Goal: Task Accomplishment & Management: Manage account settings

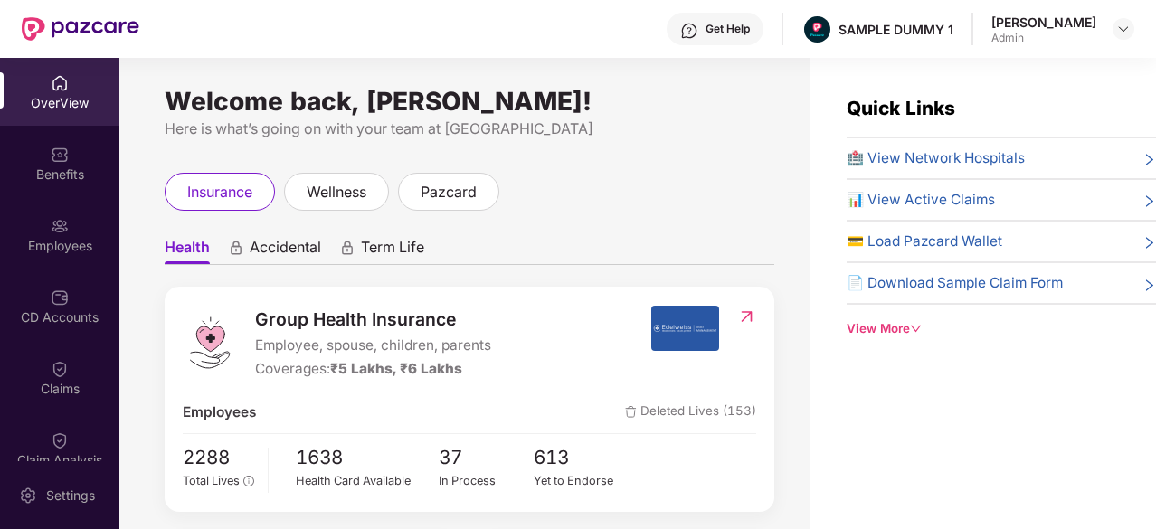
scroll to position [266, 0]
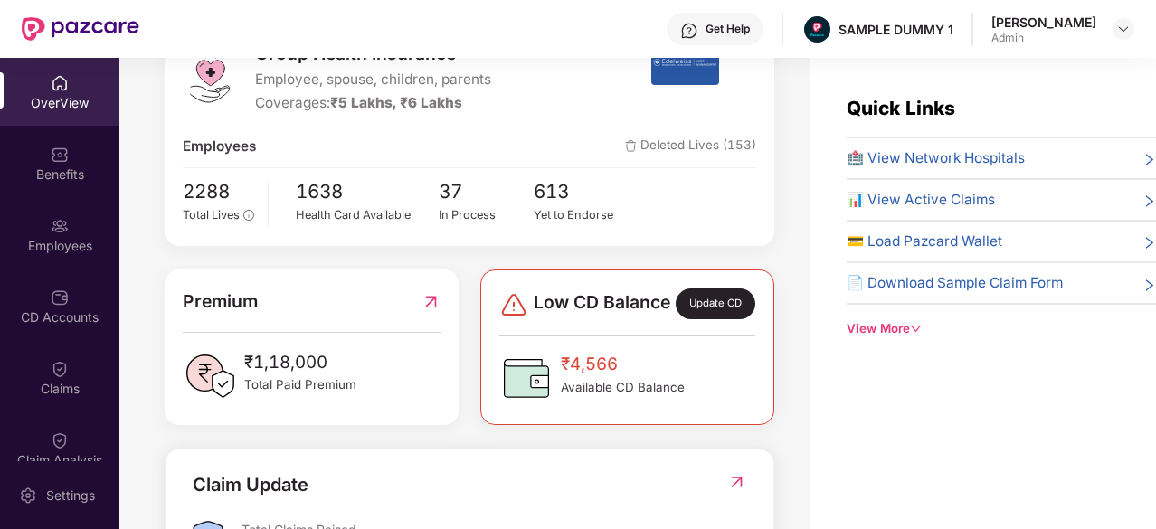
click at [45, 109] on div "OverView" at bounding box center [59, 103] width 119 height 18
click at [52, 147] on img at bounding box center [60, 155] width 18 height 18
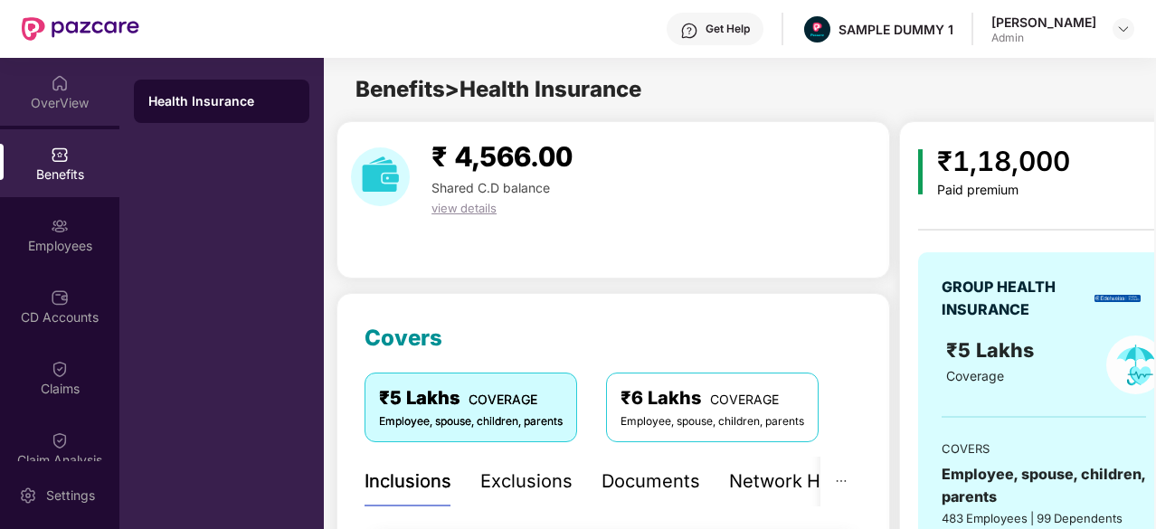
click at [53, 91] on img at bounding box center [60, 83] width 18 height 18
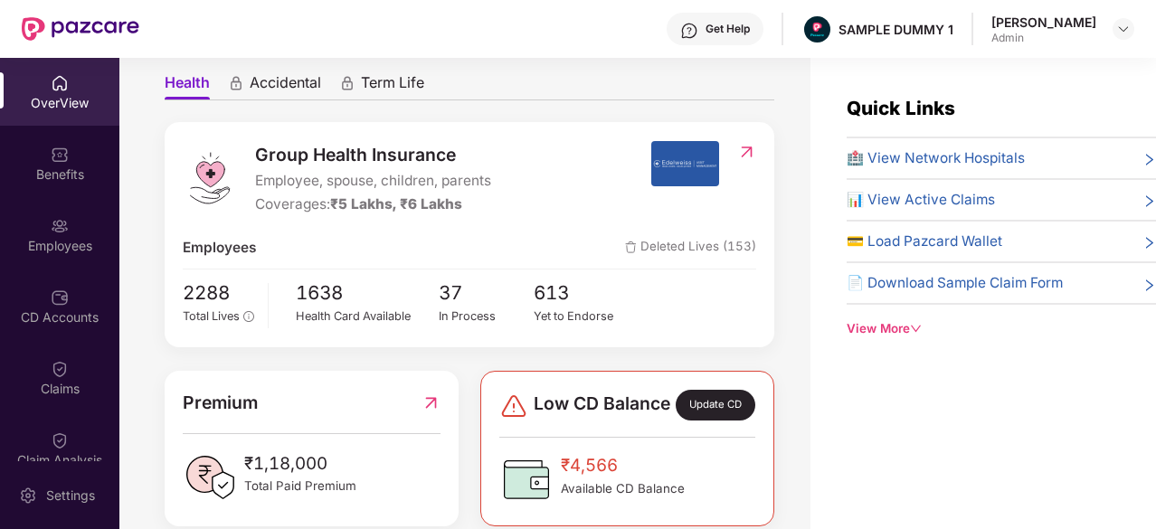
scroll to position [164, 0]
drag, startPoint x: 329, startPoint y: 213, endPoint x: 385, endPoint y: 210, distance: 56.1
click at [385, 210] on div "Coverages: ₹5 Lakhs, ₹6 Lakhs" at bounding box center [373, 205] width 236 height 22
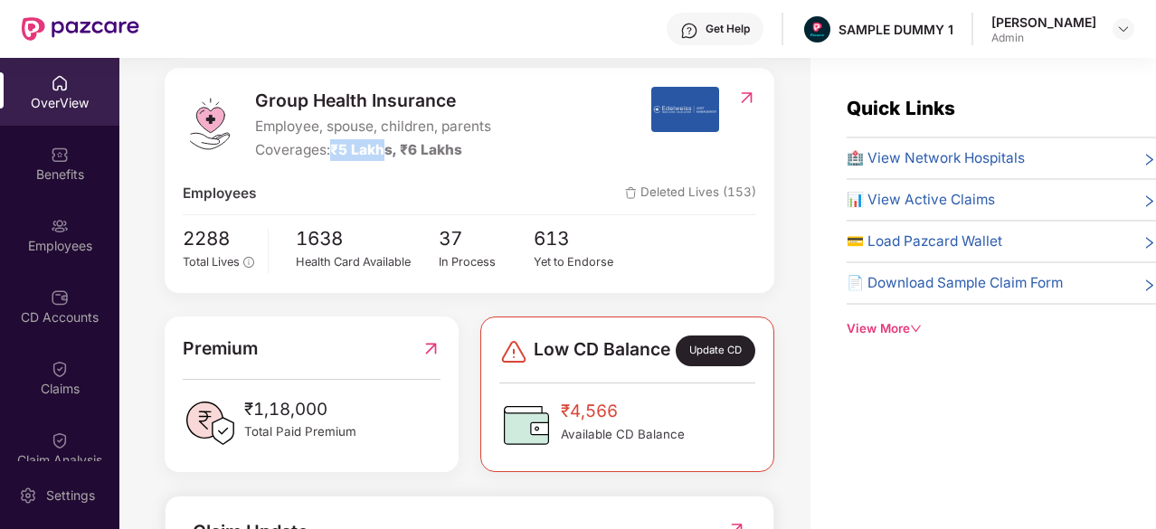
scroll to position [209, 0]
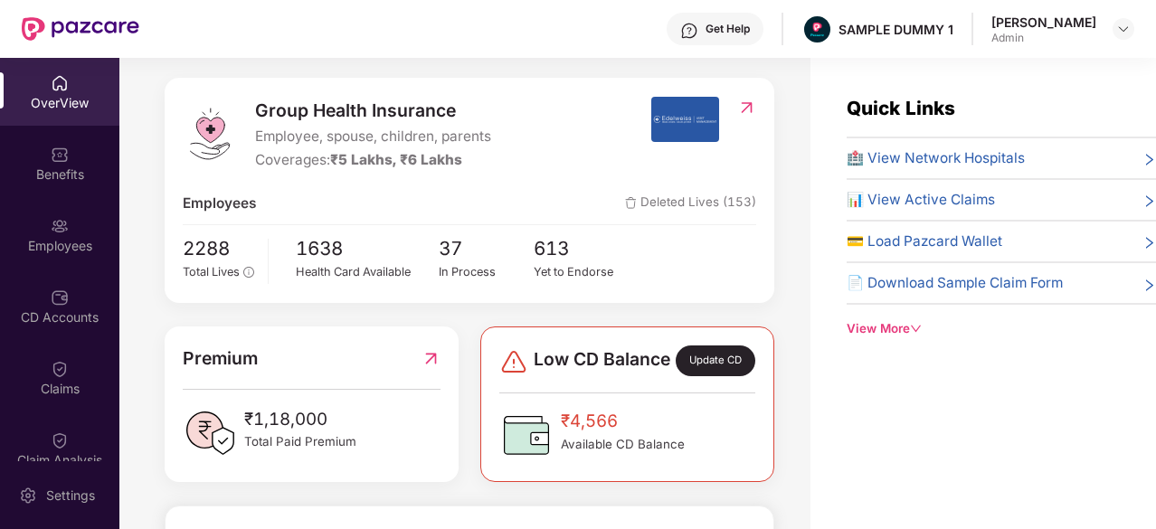
click at [928, 161] on span "🏥 View Network Hospitals" at bounding box center [936, 158] width 178 height 22
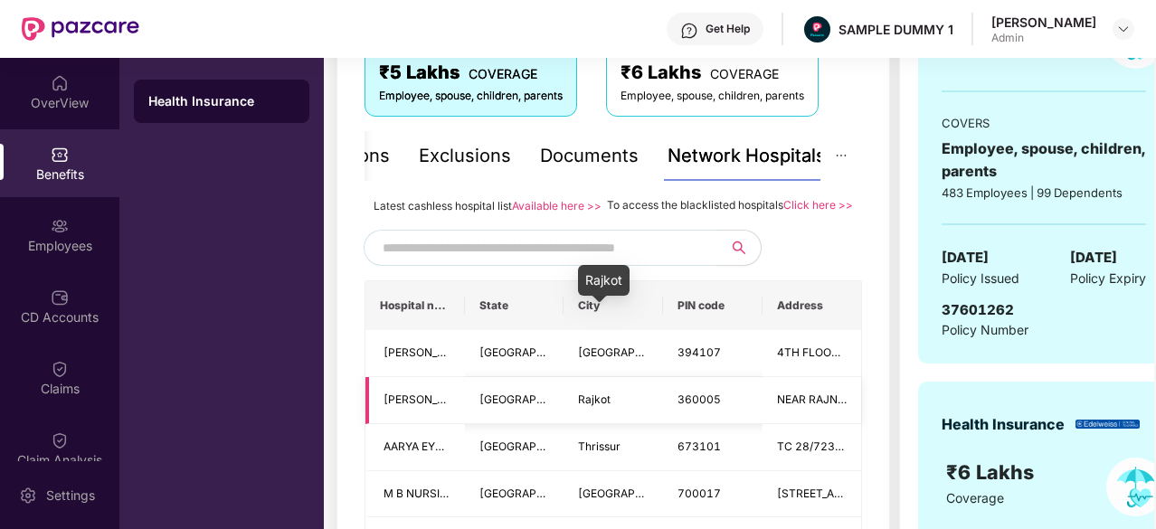
scroll to position [327, 0]
click at [640, 261] on input "text" at bounding box center [537, 246] width 309 height 27
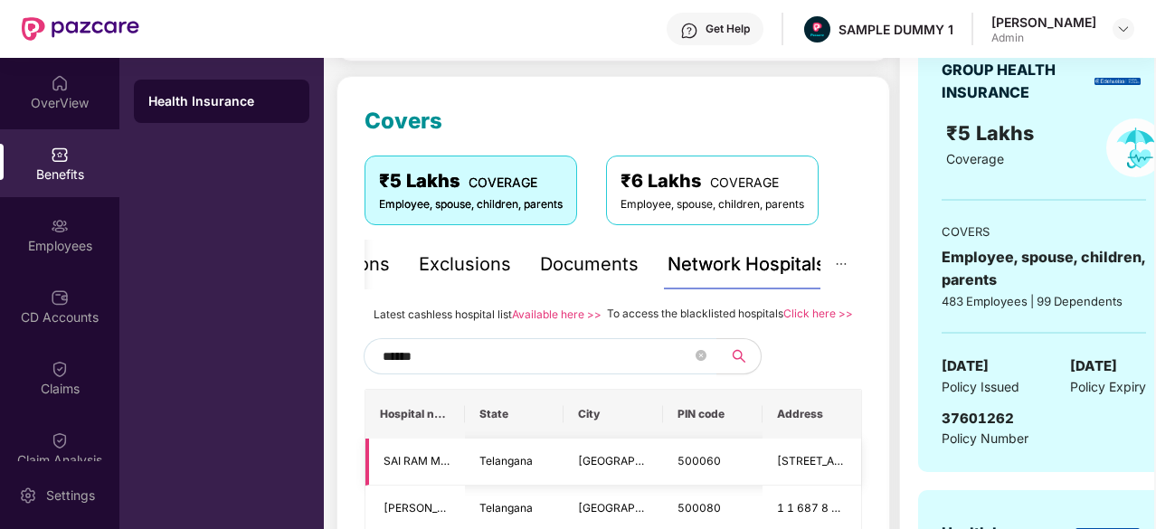
scroll to position [218, 0]
type input "******"
click at [564, 252] on div "Documents" at bounding box center [589, 264] width 99 height 28
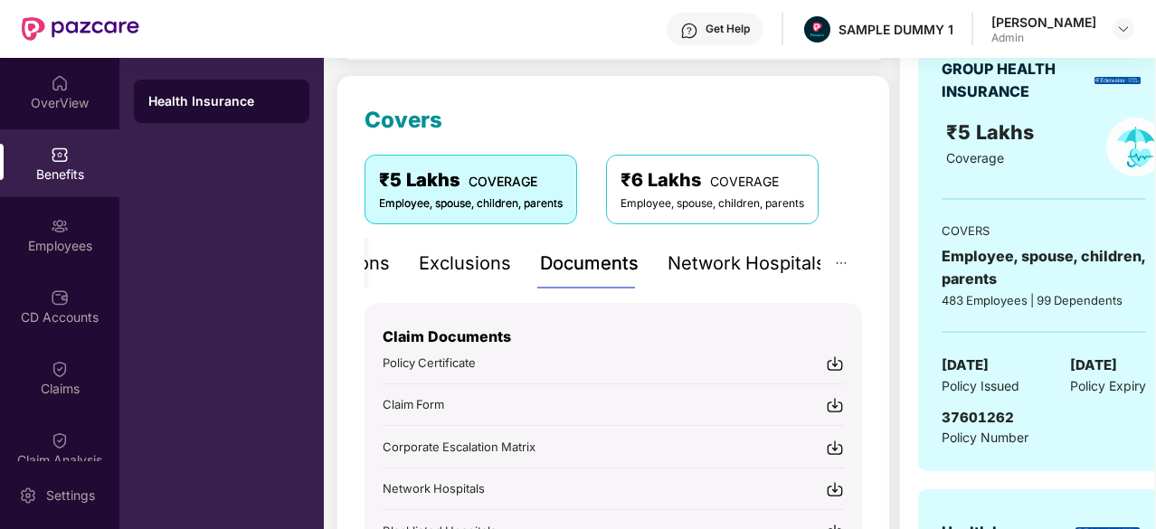
scroll to position [323, 0]
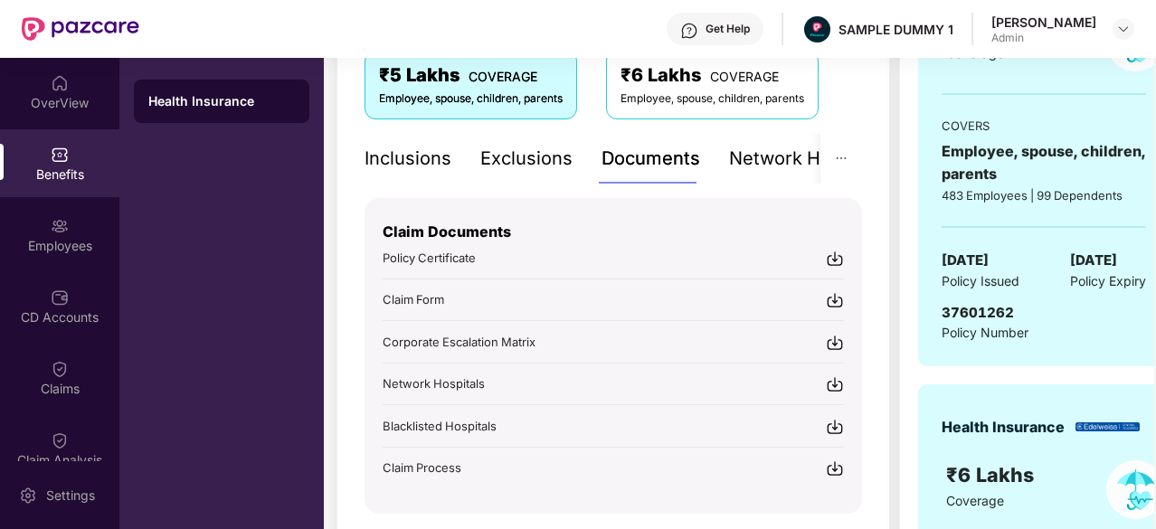
click at [427, 155] on div "Inclusions" at bounding box center [408, 159] width 87 height 28
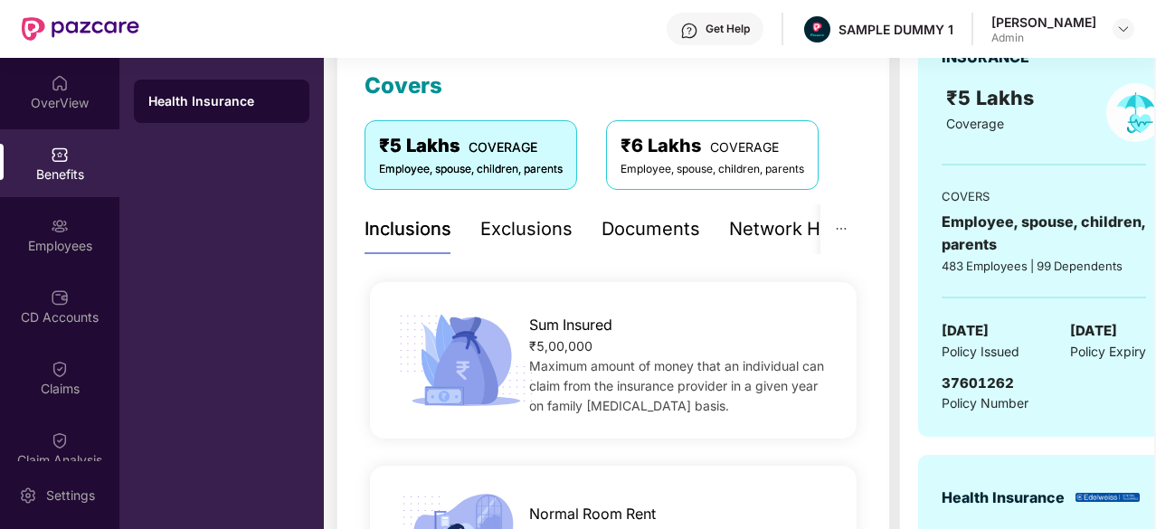
scroll to position [255, 0]
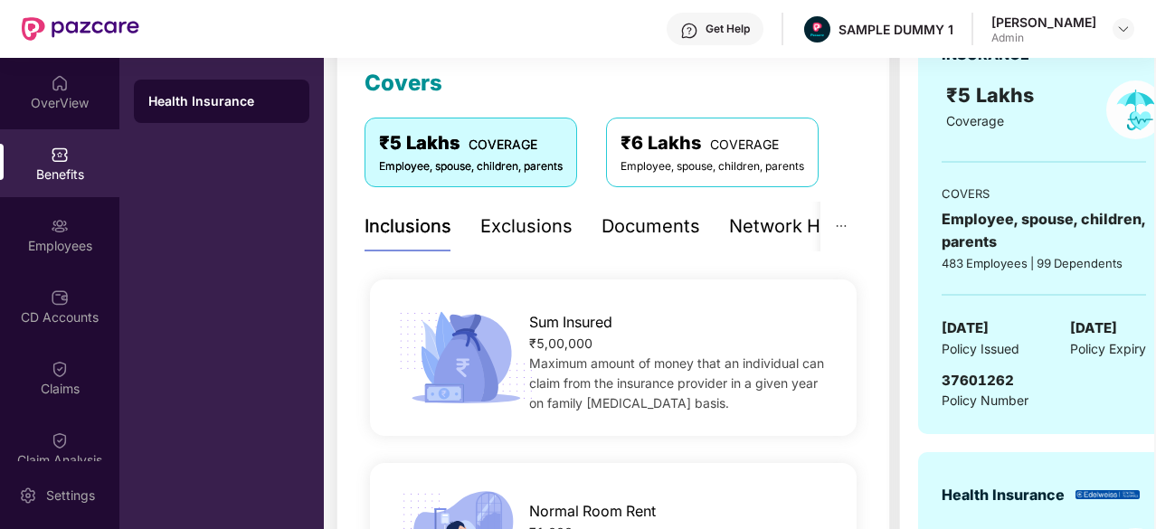
click at [502, 220] on div "Exclusions" at bounding box center [526, 227] width 92 height 28
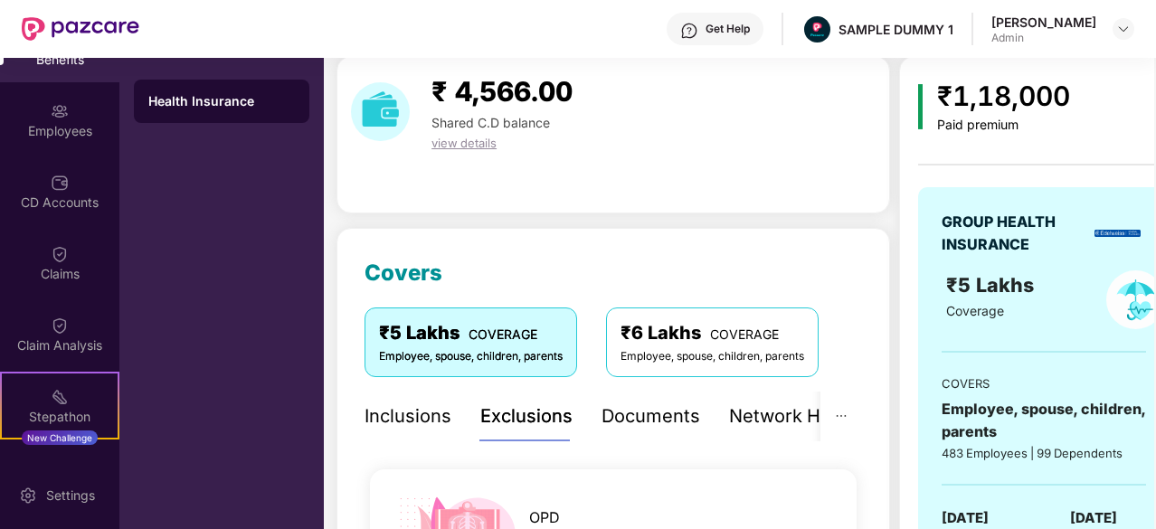
scroll to position [64, 0]
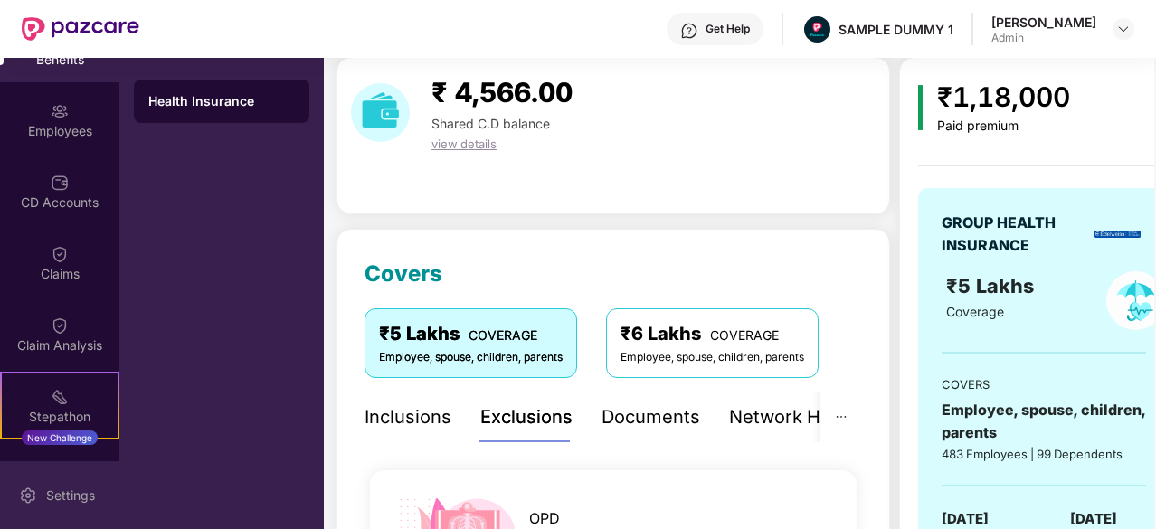
click at [64, 493] on div "Settings" at bounding box center [71, 496] width 60 height 18
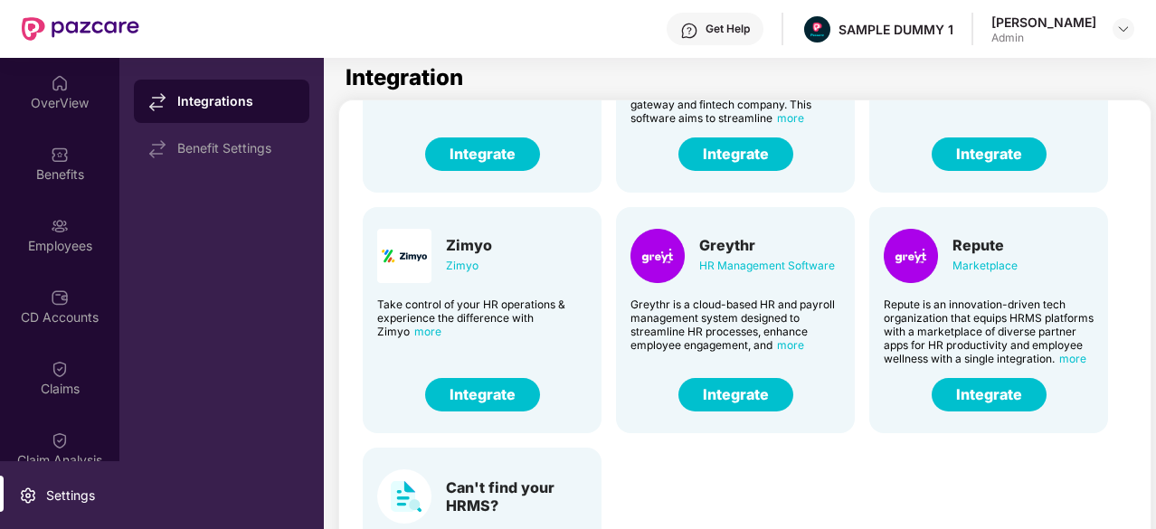
scroll to position [445, 0]
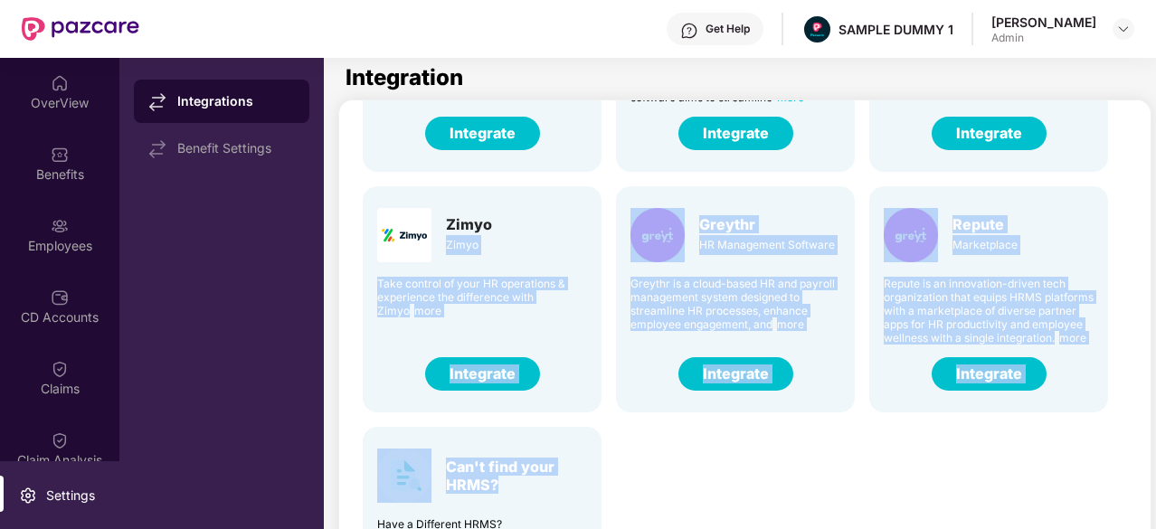
drag, startPoint x: 568, startPoint y: 497, endPoint x: 600, endPoint y: 205, distance: 293.0
click at [600, 205] on div "Darwin HR Management Software Discover the true meaning of human potential with…" at bounding box center [747, 172] width 798 height 962
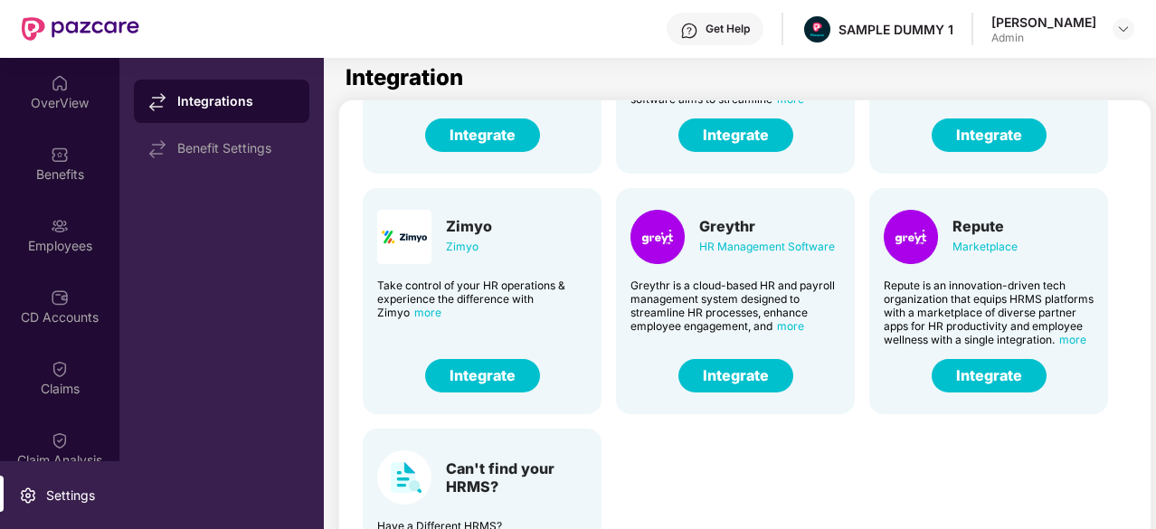
click at [447, 524] on div "Have a Different HRMS?" at bounding box center [482, 526] width 210 height 14
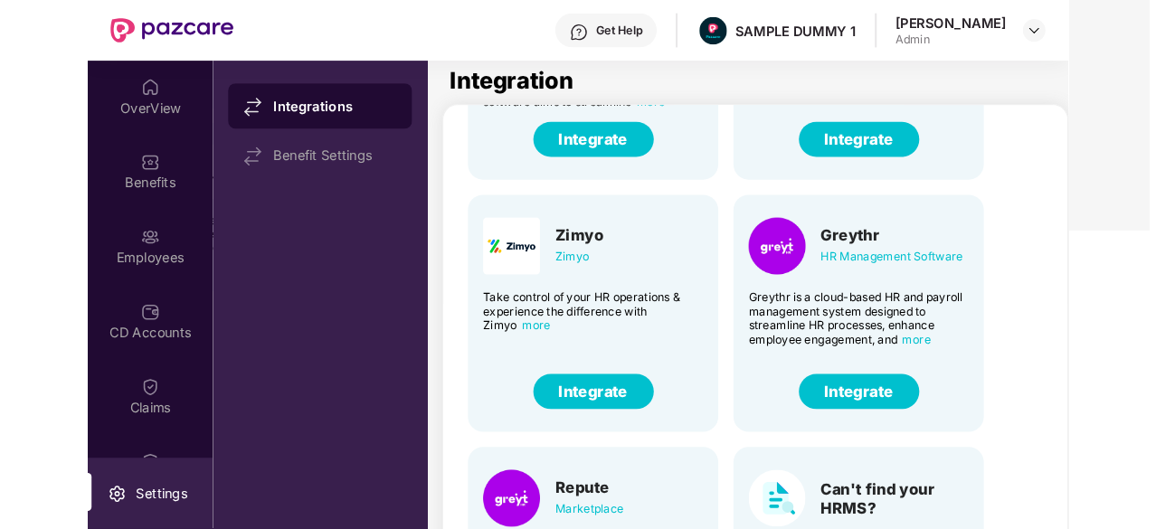
scroll to position [148, 0]
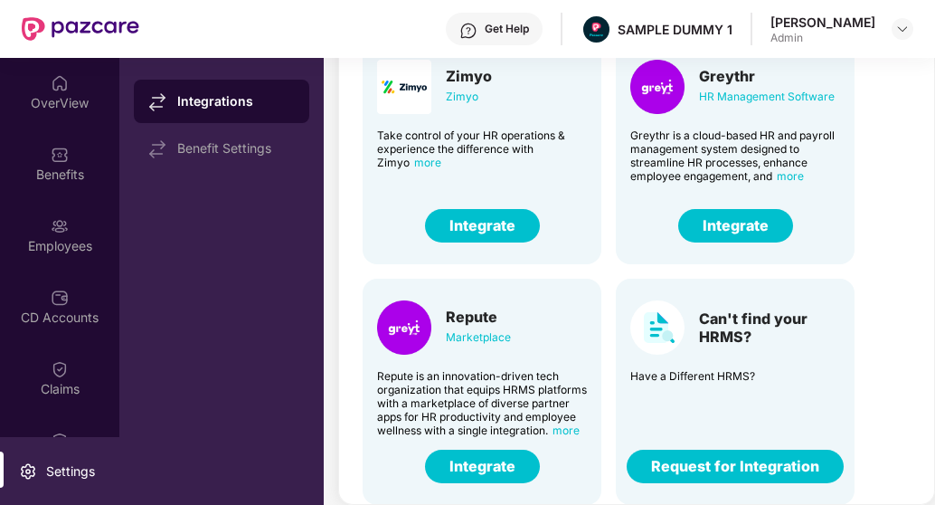
click at [698, 469] on button "Request for Integration" at bounding box center [735, 466] width 217 height 33
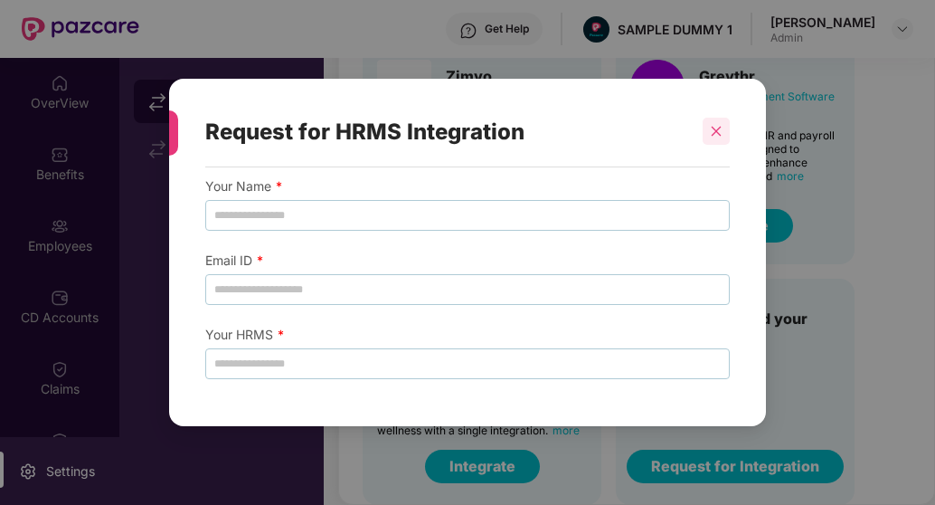
click at [710, 132] on icon "close" at bounding box center [716, 131] width 13 height 13
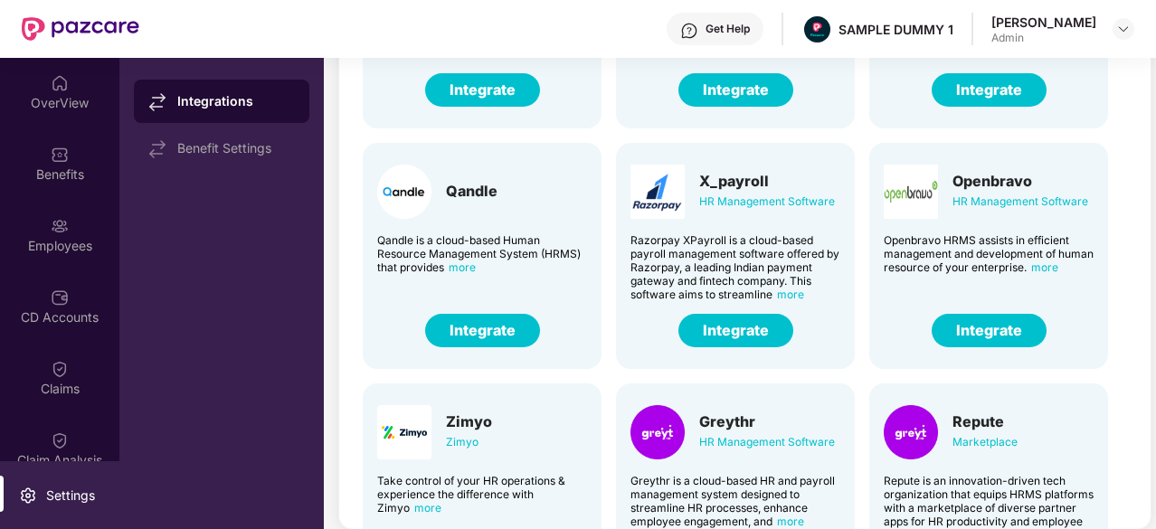
scroll to position [125, 0]
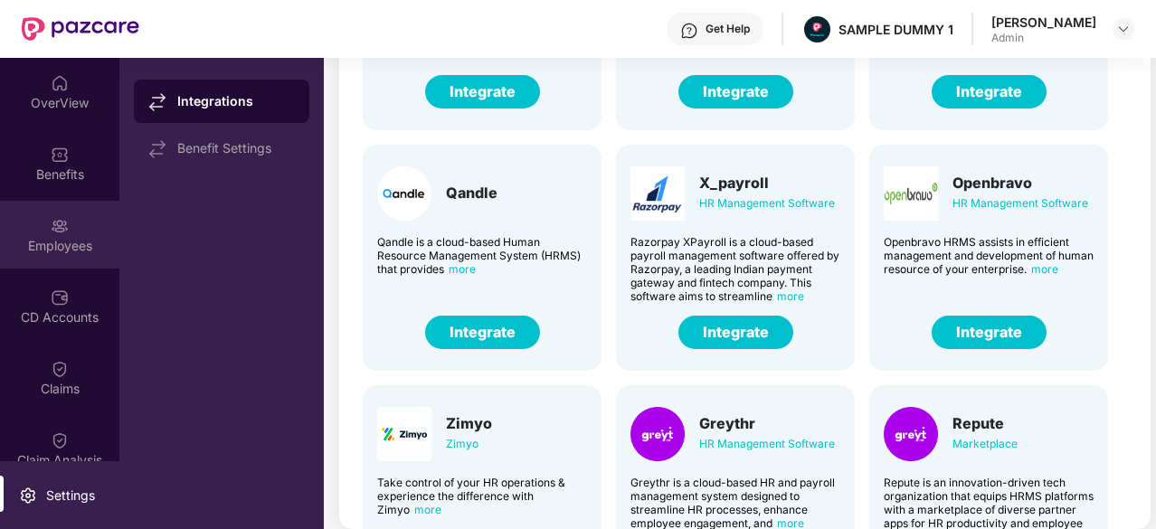
click at [61, 225] on img at bounding box center [60, 226] width 18 height 18
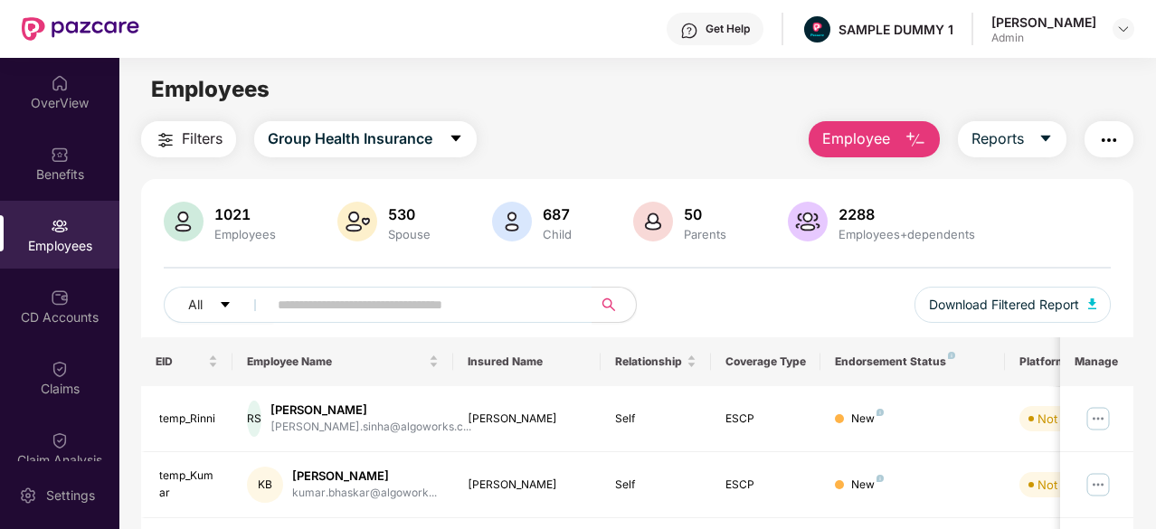
click at [910, 137] on img "button" at bounding box center [916, 140] width 22 height 22
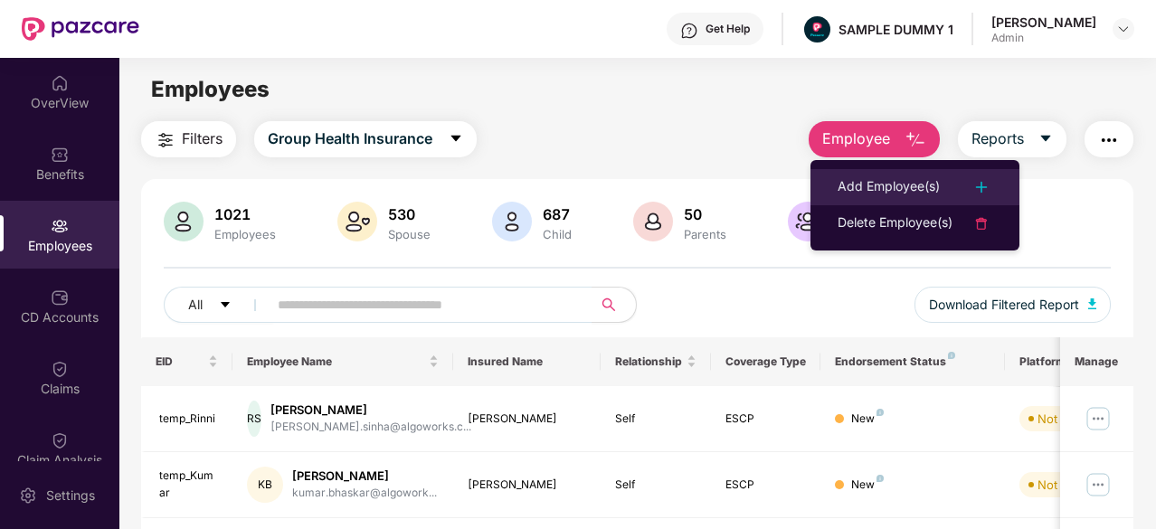
click at [898, 183] on div "Add Employee(s)" at bounding box center [889, 187] width 102 height 22
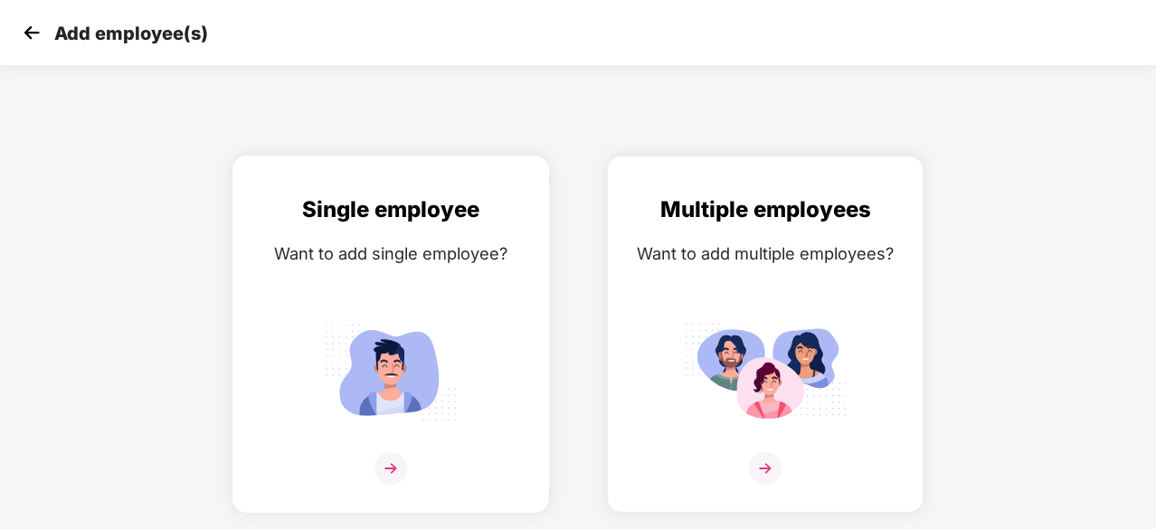
click at [400, 327] on img at bounding box center [390, 372] width 163 height 113
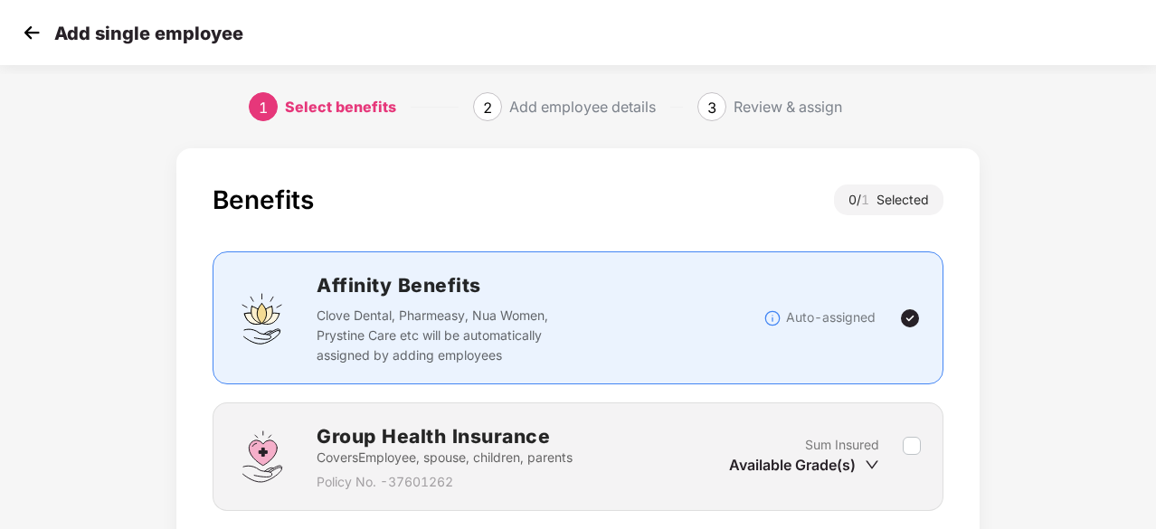
scroll to position [137, 0]
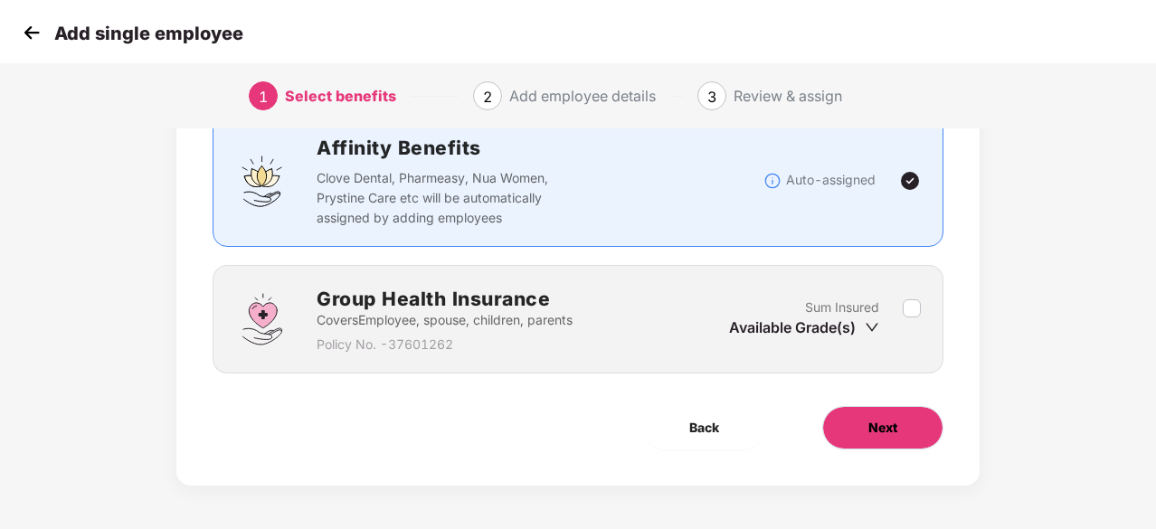
click at [856, 407] on button "Next" at bounding box center [882, 427] width 121 height 43
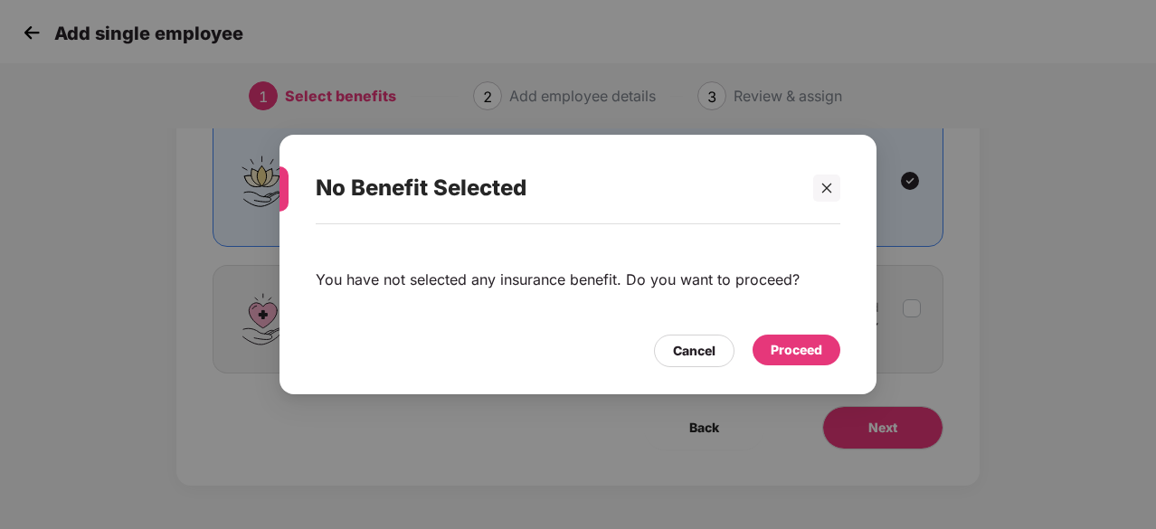
click at [801, 359] on div "Proceed" at bounding box center [797, 350] width 52 height 20
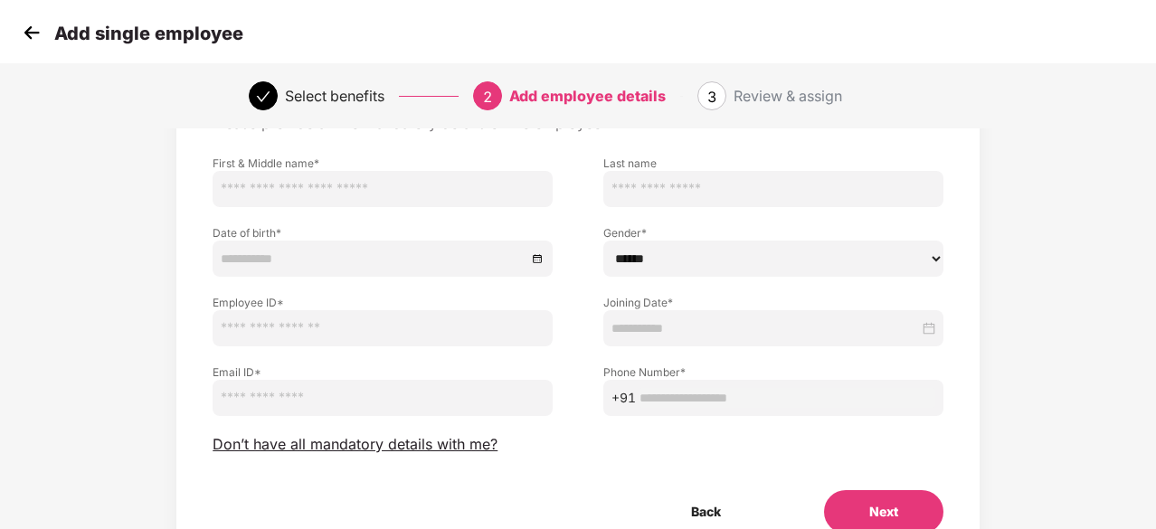
scroll to position [109, 0]
click at [376, 442] on span "Don’t have all mandatory details with me?" at bounding box center [355, 445] width 285 height 19
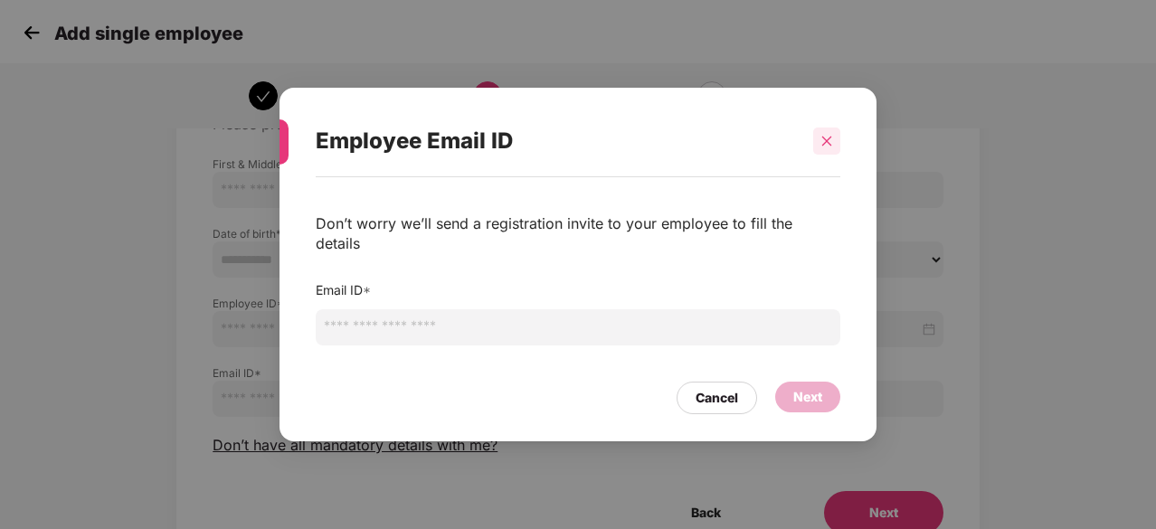
click at [830, 138] on div at bounding box center [826, 141] width 27 height 27
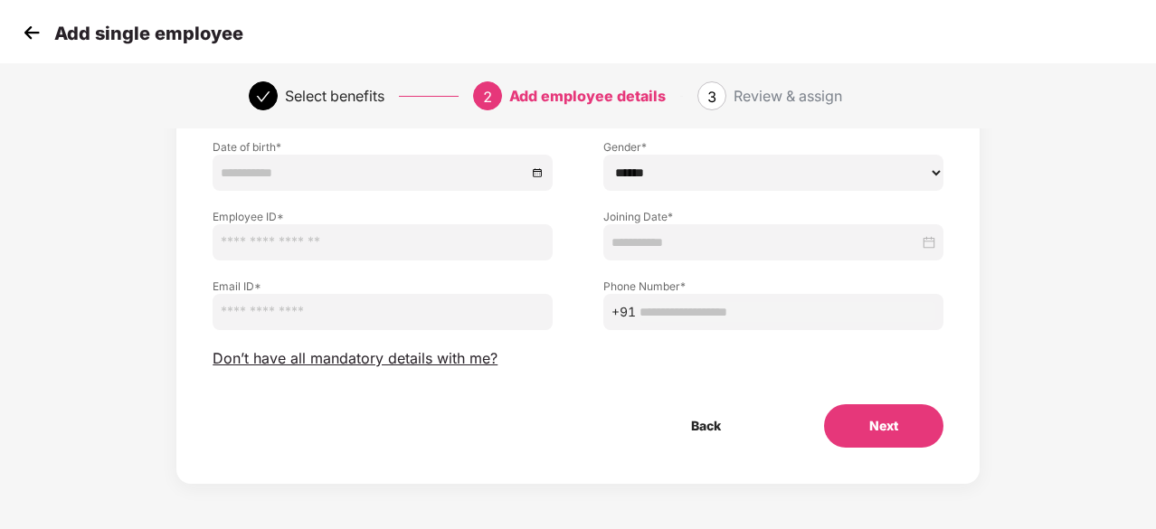
scroll to position [194, 0]
click at [27, 43] on img at bounding box center [31, 32] width 27 height 27
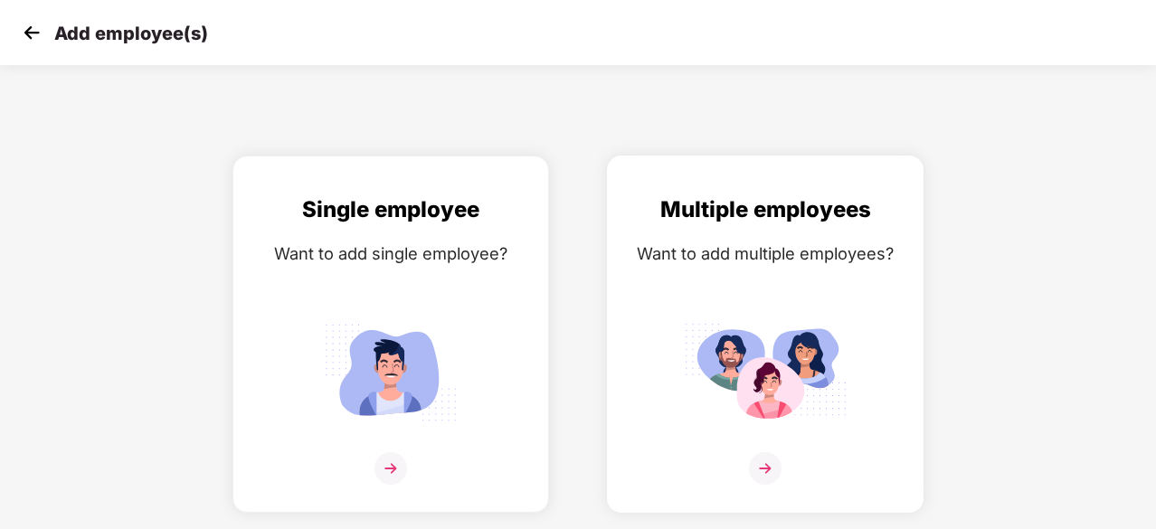
click at [753, 284] on div "Multiple employees Want to add multiple employees?" at bounding box center [765, 350] width 279 height 315
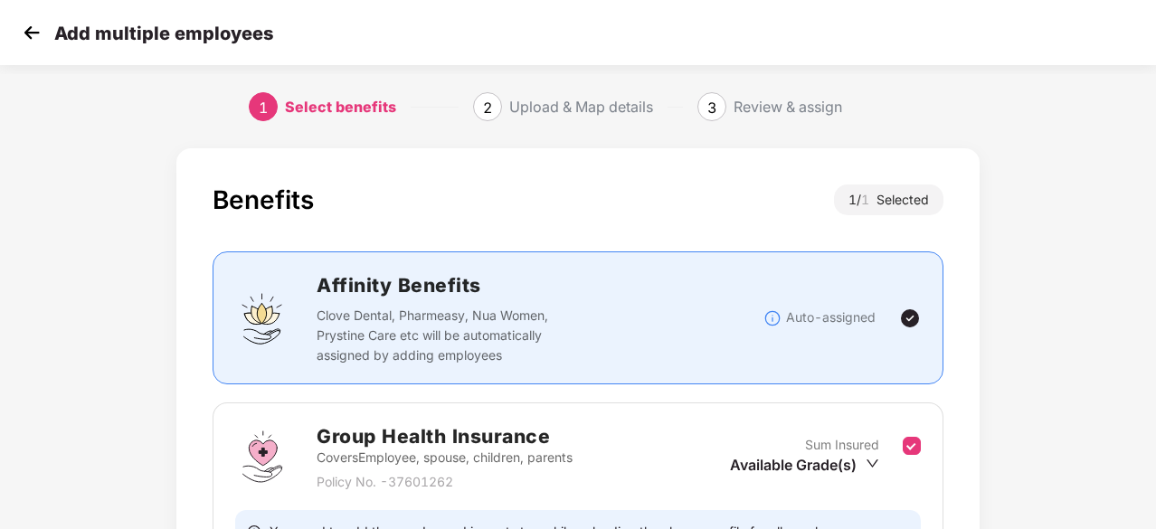
scroll to position [198, 0]
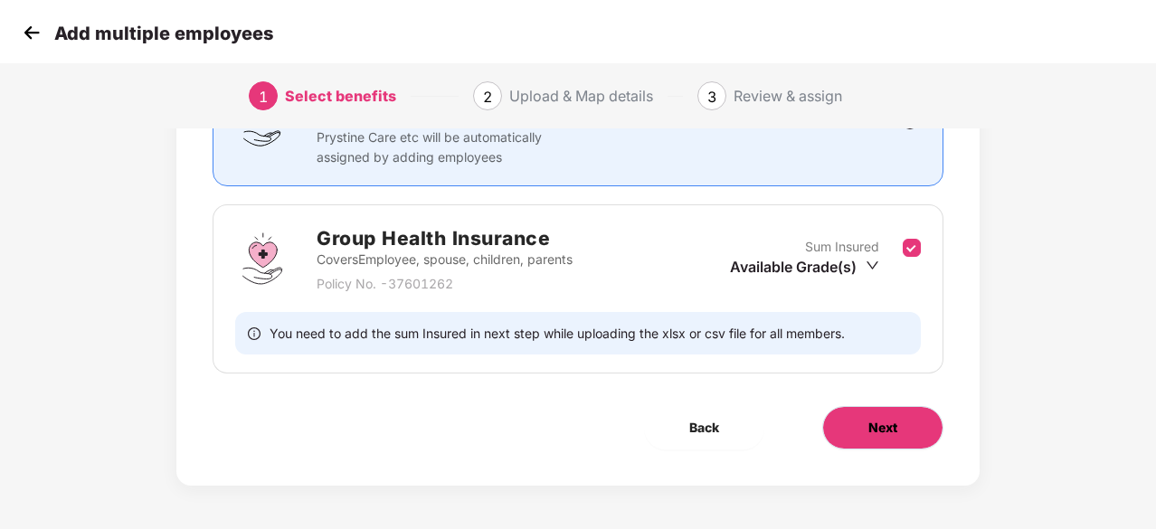
click at [905, 413] on button "Next" at bounding box center [882, 427] width 121 height 43
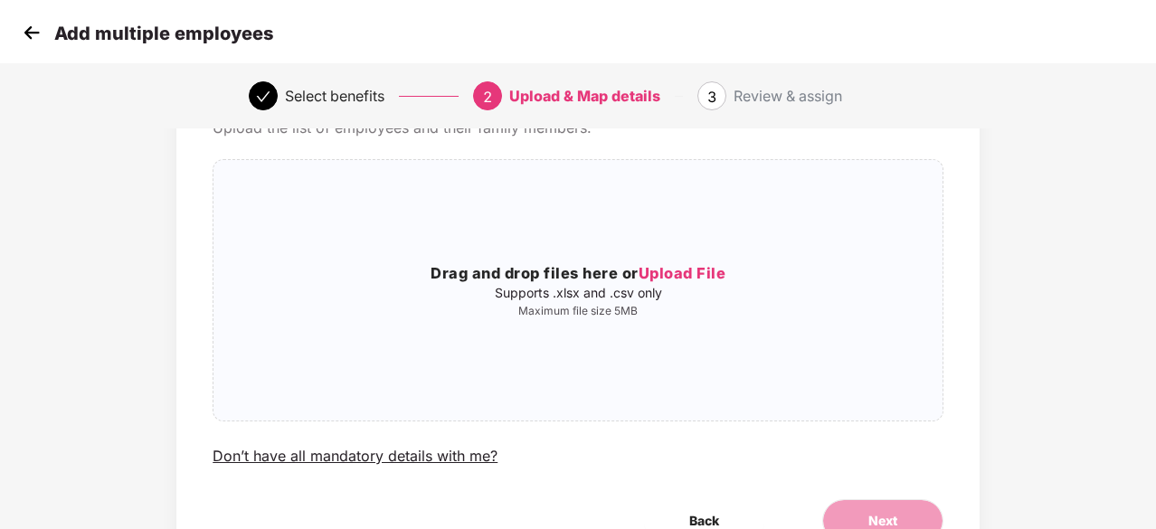
scroll to position [101, 0]
click at [33, 39] on img at bounding box center [31, 32] width 27 height 27
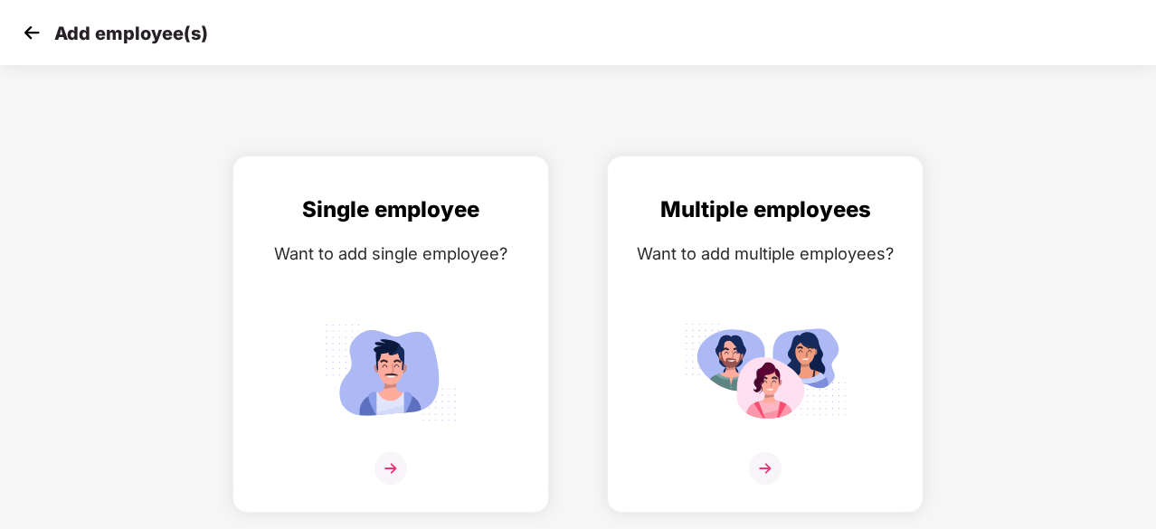
click at [33, 39] on img at bounding box center [31, 32] width 27 height 27
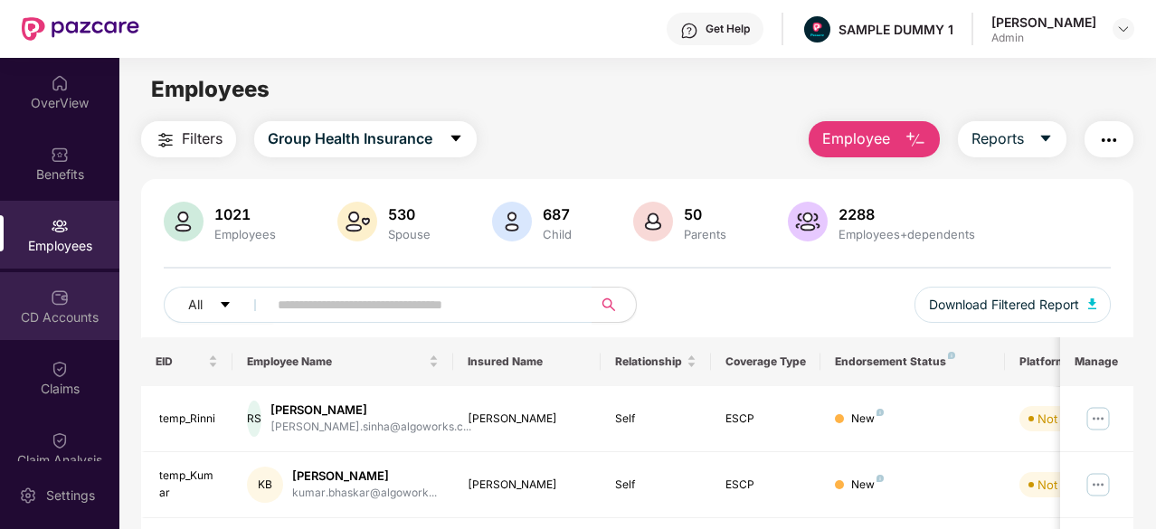
click at [37, 282] on div "CD Accounts" at bounding box center [59, 306] width 119 height 68
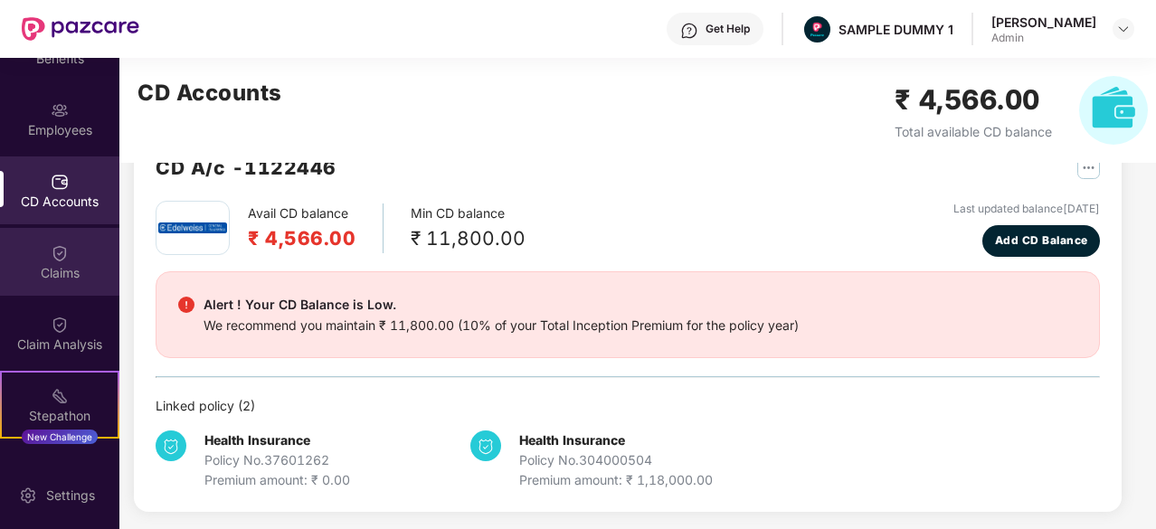
scroll to position [115, 0]
click at [69, 251] on div "Claims" at bounding box center [59, 263] width 119 height 68
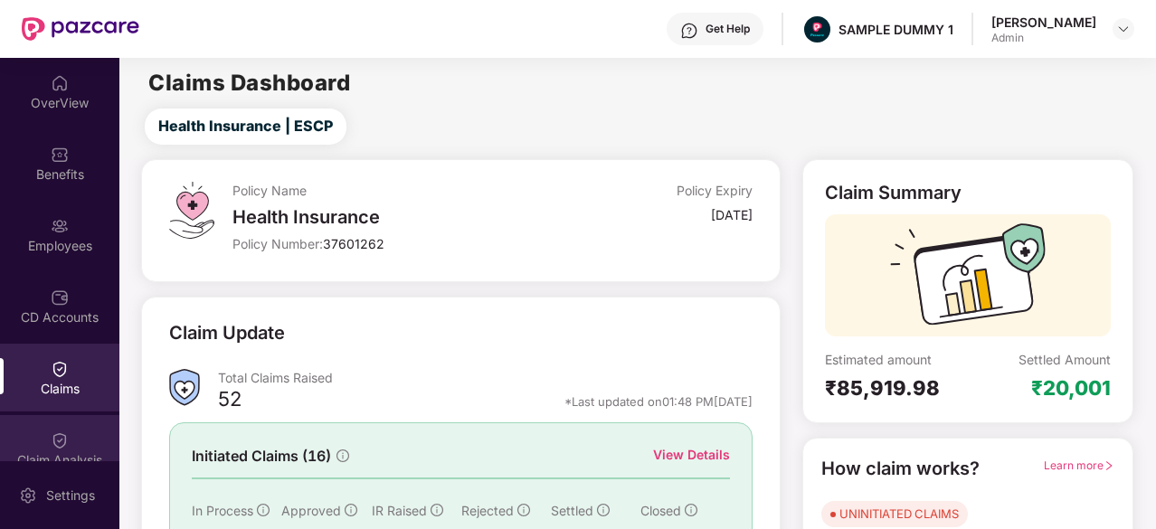
click at [71, 423] on div "Claim Analysis" at bounding box center [59, 449] width 119 height 68
